Goal: Book appointment/travel/reservation

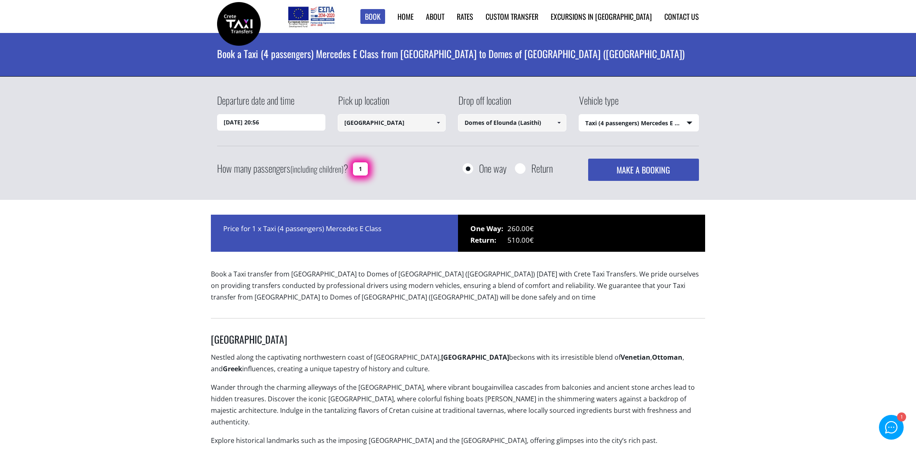
select select "540"
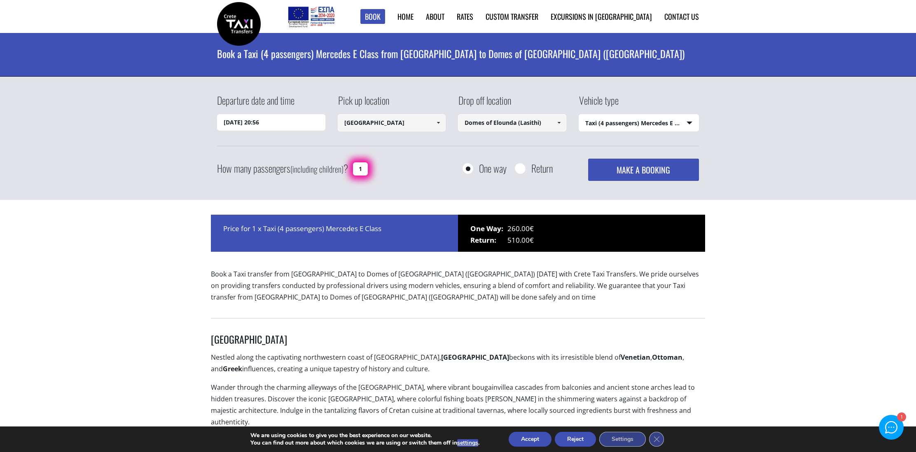
click at [285, 121] on input "[DATE] 20:56" at bounding box center [271, 122] width 108 height 16
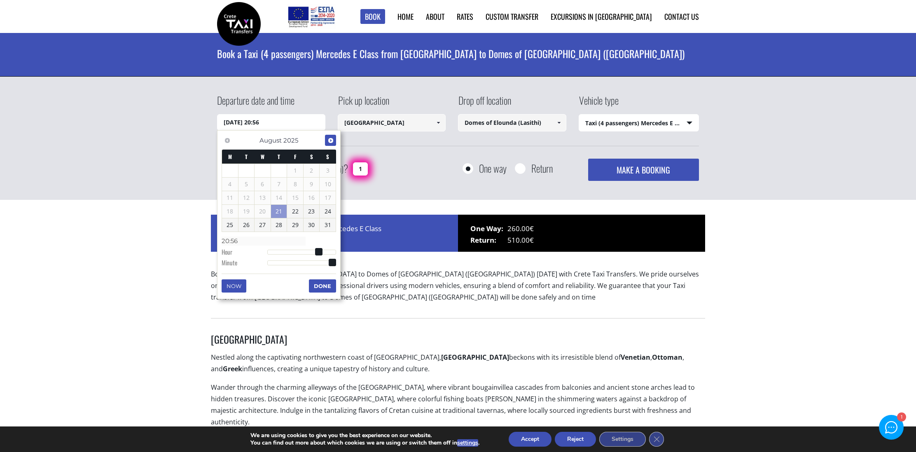
click at [329, 140] on span "Next" at bounding box center [331, 140] width 7 height 7
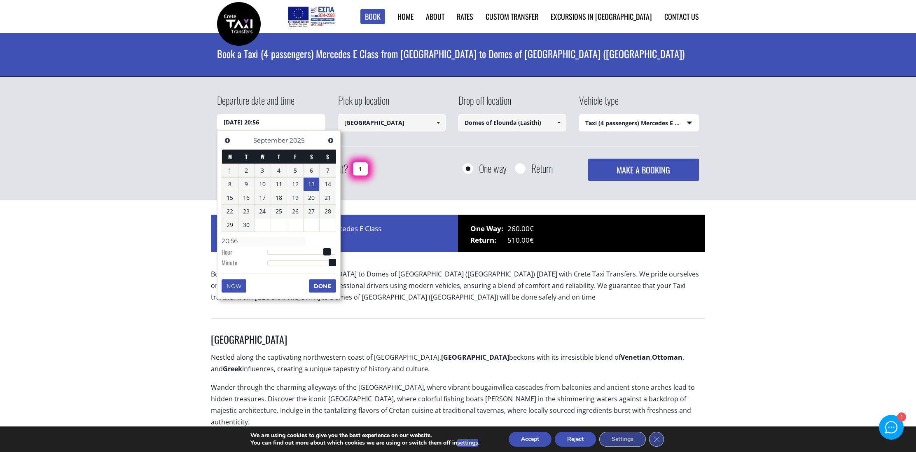
click at [316, 185] on link "13" at bounding box center [312, 184] width 16 height 13
type input "[DATE] 00:00"
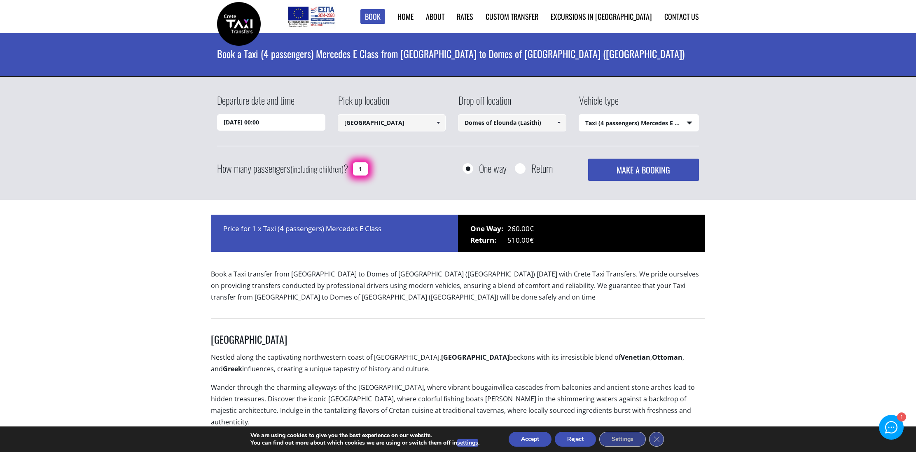
click at [413, 123] on input "[GEOGRAPHIC_DATA]" at bounding box center [392, 122] width 108 height 17
click at [438, 124] on span at bounding box center [438, 122] width 7 height 7
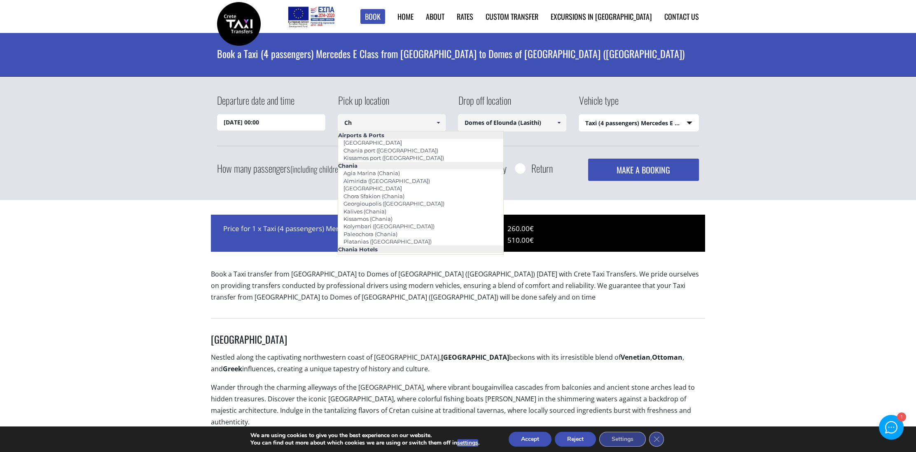
type input "C"
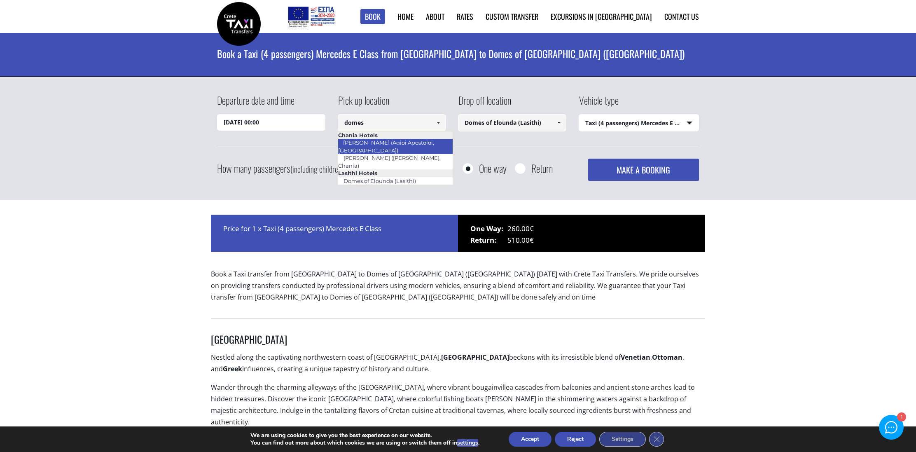
click at [422, 143] on link "[PERSON_NAME] (Agioi Apostoloi, [GEOGRAPHIC_DATA])" at bounding box center [386, 146] width 96 height 19
type input "[PERSON_NAME] (Agioi Apostoloi, [GEOGRAPHIC_DATA])"
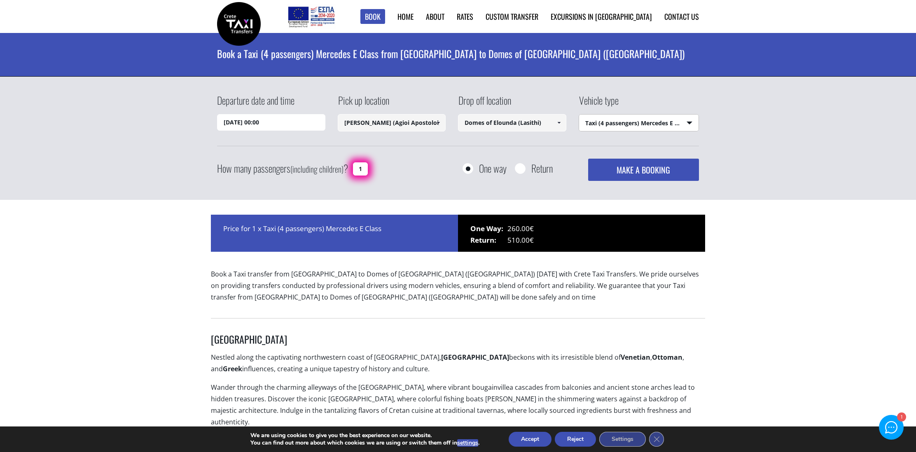
drag, startPoint x: 611, startPoint y: 125, endPoint x: 626, endPoint y: 174, distance: 50.9
click at [626, 93] on form "Departure date and time [DATE] 00:00 Pick up location [GEOGRAPHIC_DATA] Select …" at bounding box center [458, 93] width 482 height 0
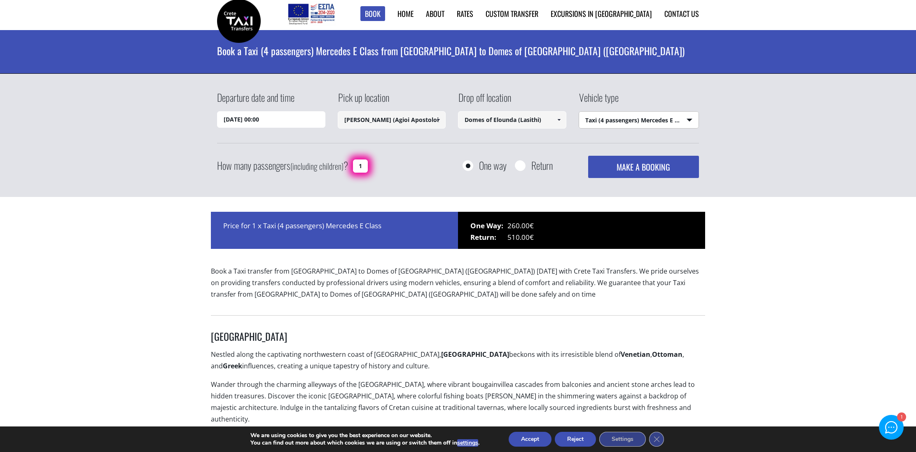
scroll to position [3, 0]
